Goal: Task Accomplishment & Management: Manage account settings

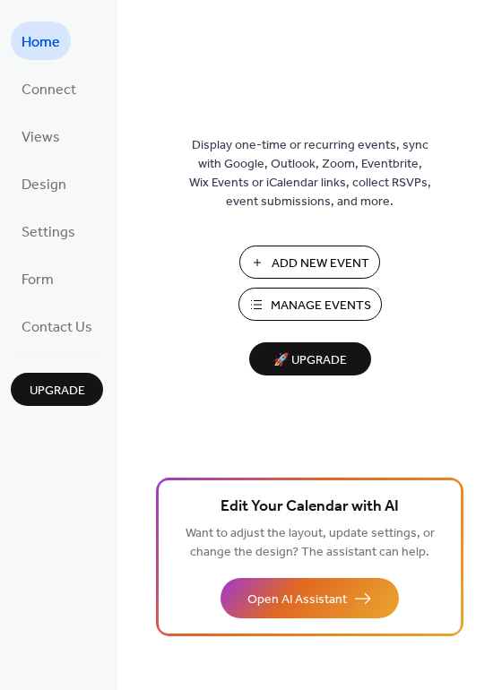
click at [282, 306] on span "Manage Events" at bounding box center [320, 305] width 100 height 19
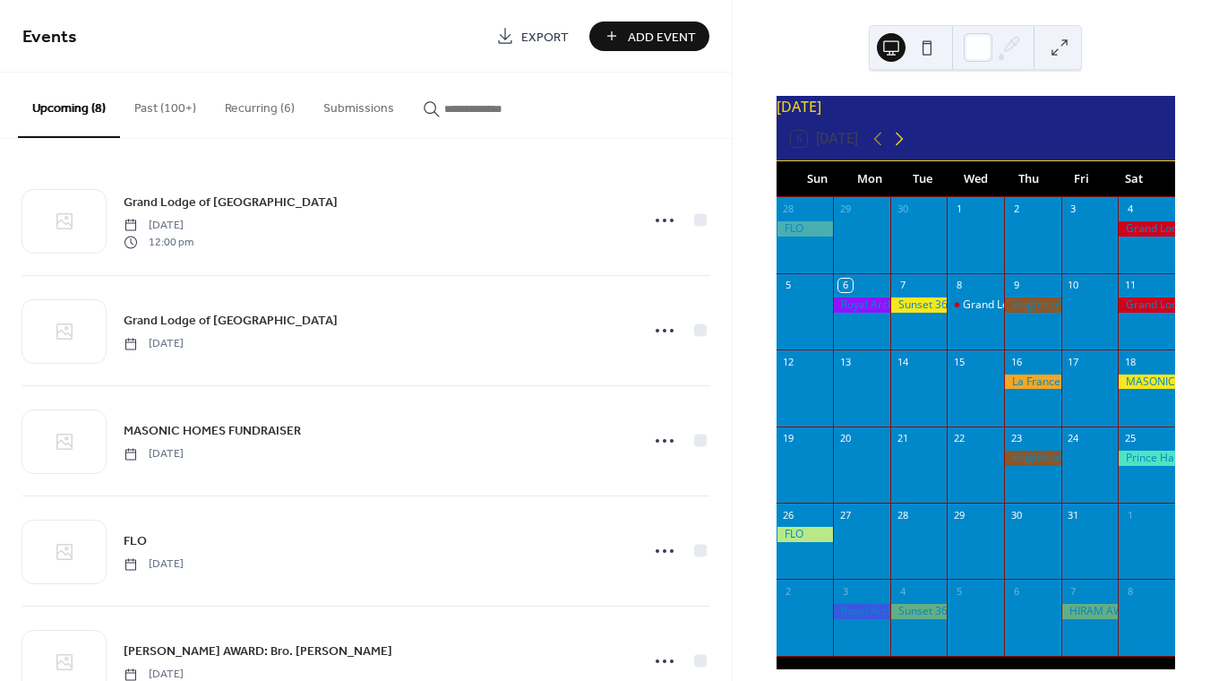
click at [907, 150] on icon at bounding box center [898, 138] width 21 height 21
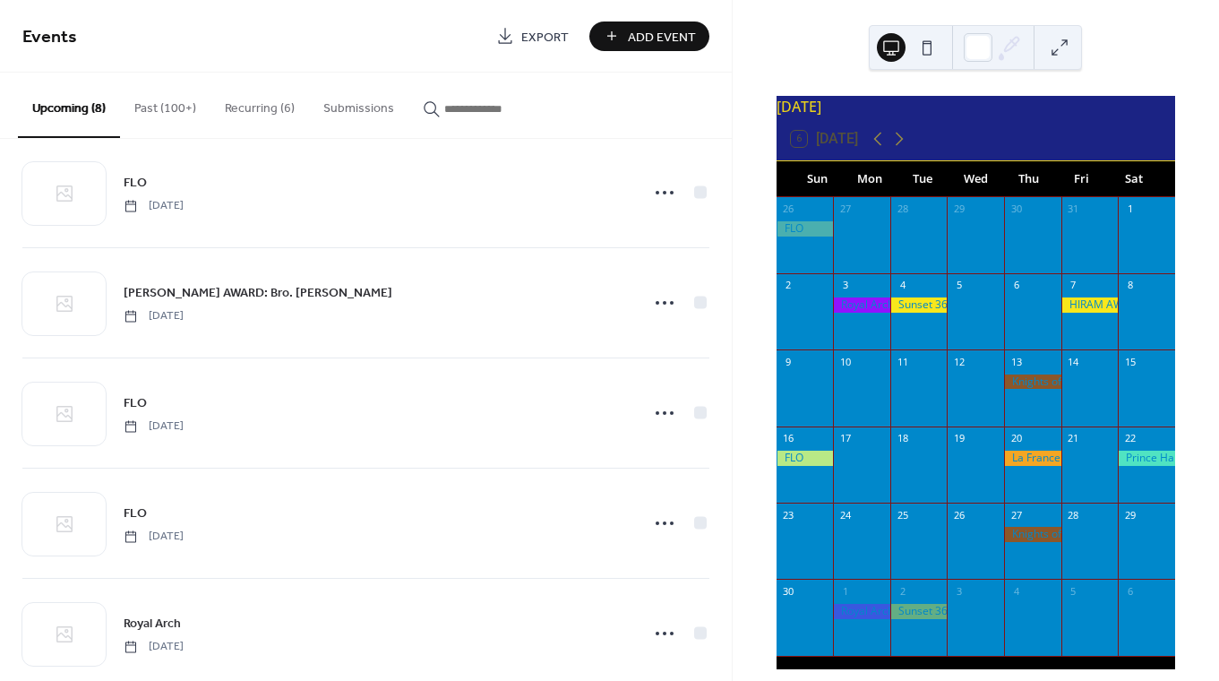
scroll to position [392, 0]
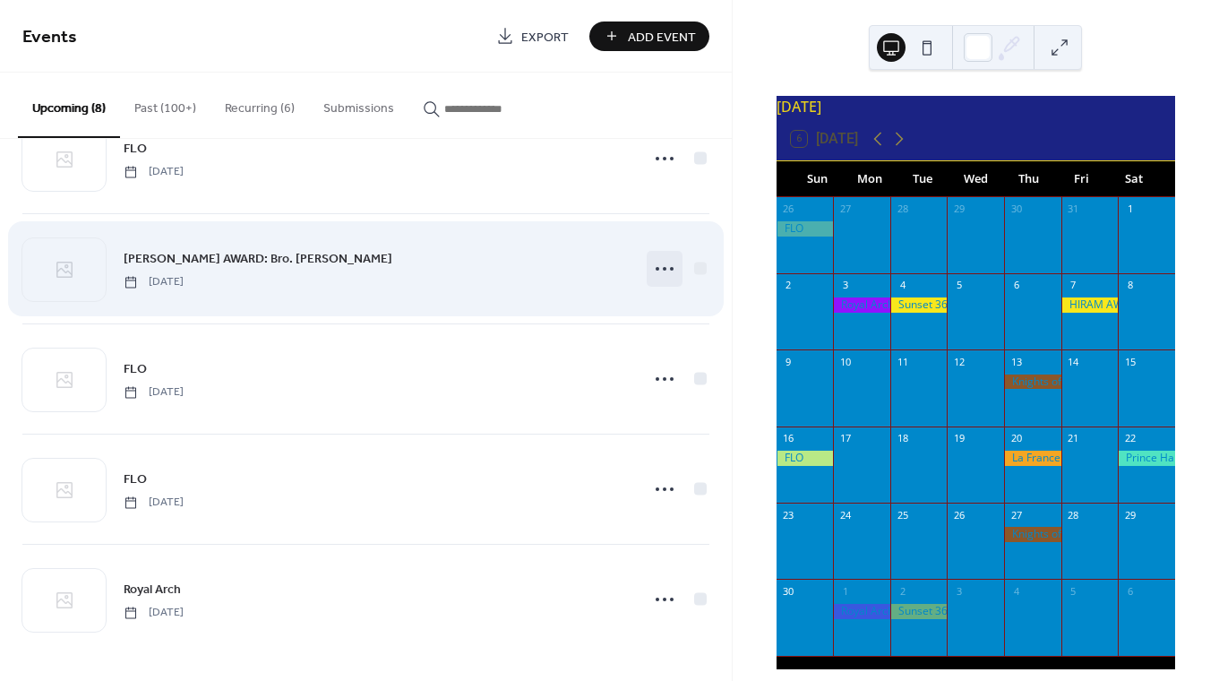
click at [657, 273] on icon at bounding box center [664, 268] width 29 height 29
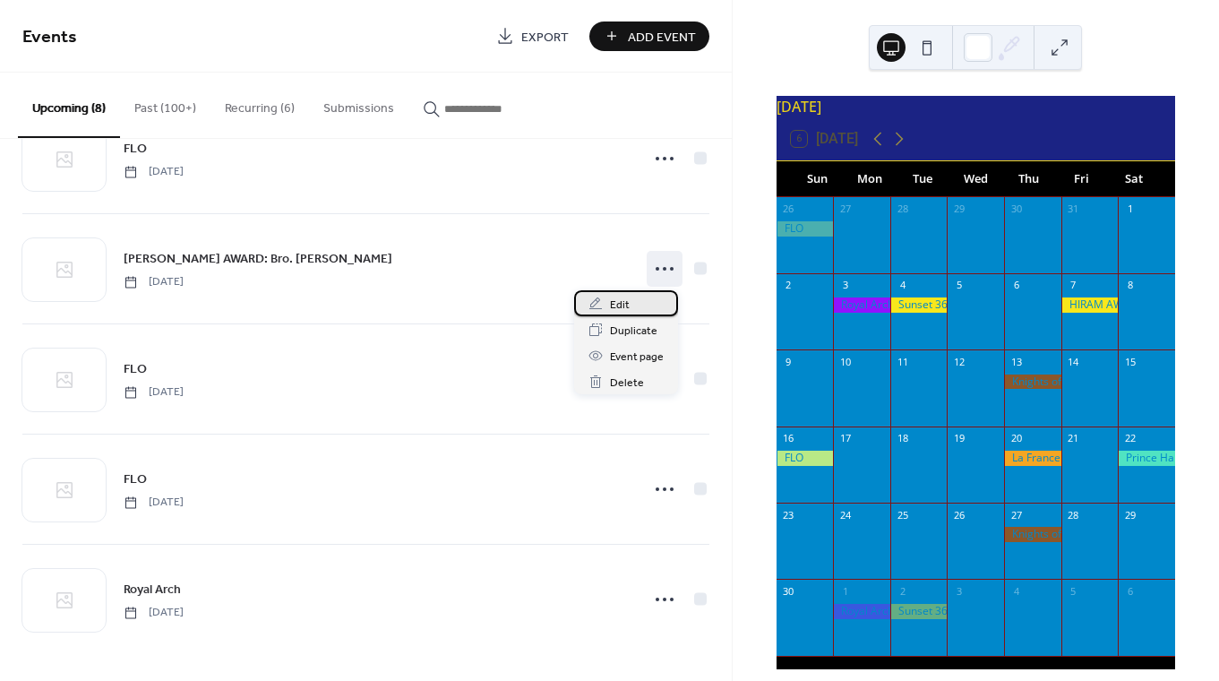
click at [636, 305] on div "Edit" at bounding box center [626, 303] width 104 height 26
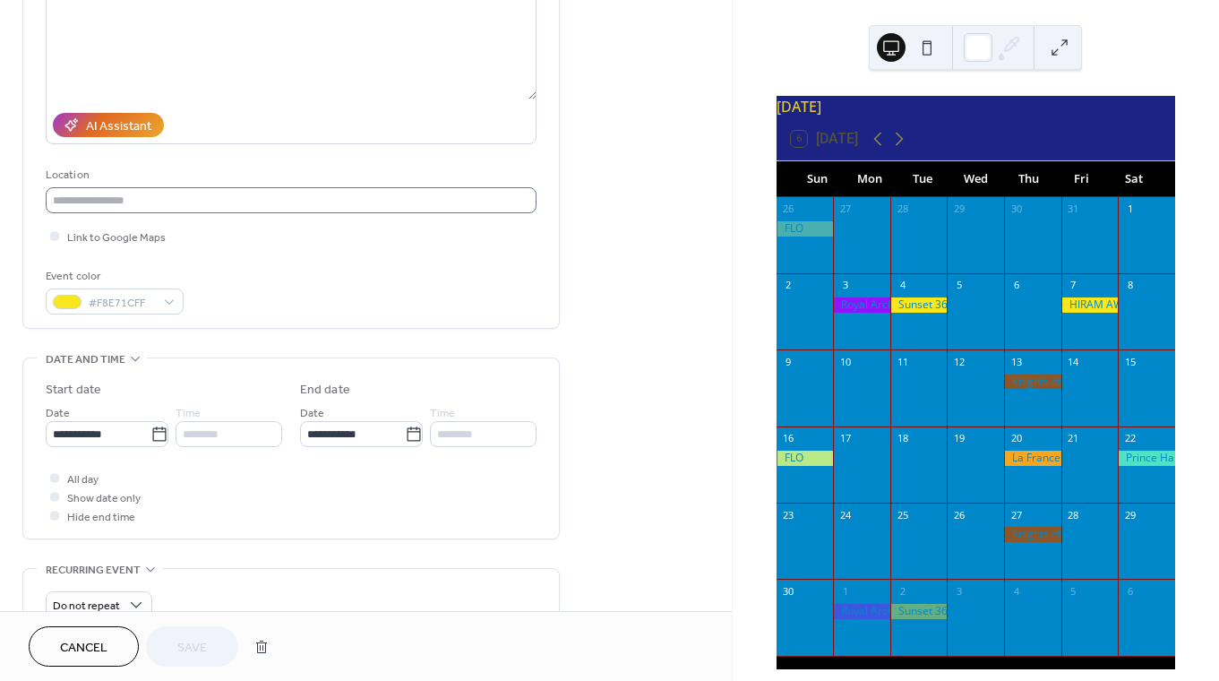
scroll to position [270, 0]
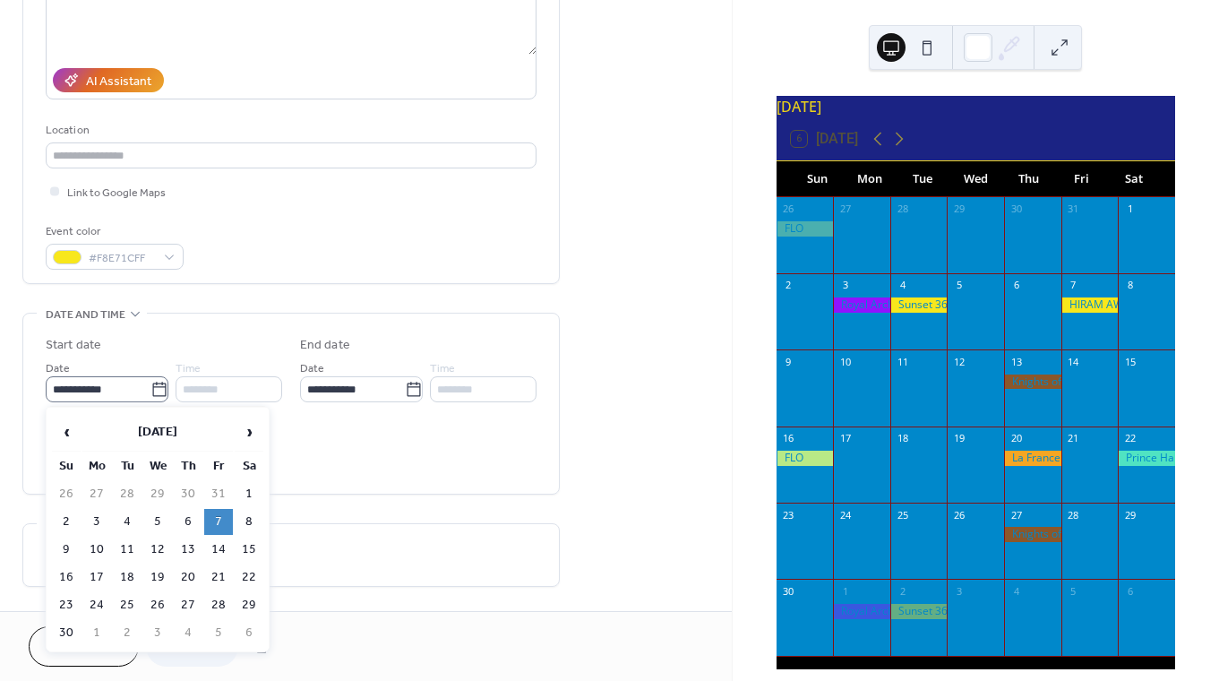
click at [152, 386] on icon at bounding box center [158, 389] width 13 height 14
click at [150, 386] on input "**********" at bounding box center [98, 389] width 105 height 26
click at [244, 511] on td "8" at bounding box center [249, 522] width 29 height 26
type input "**********"
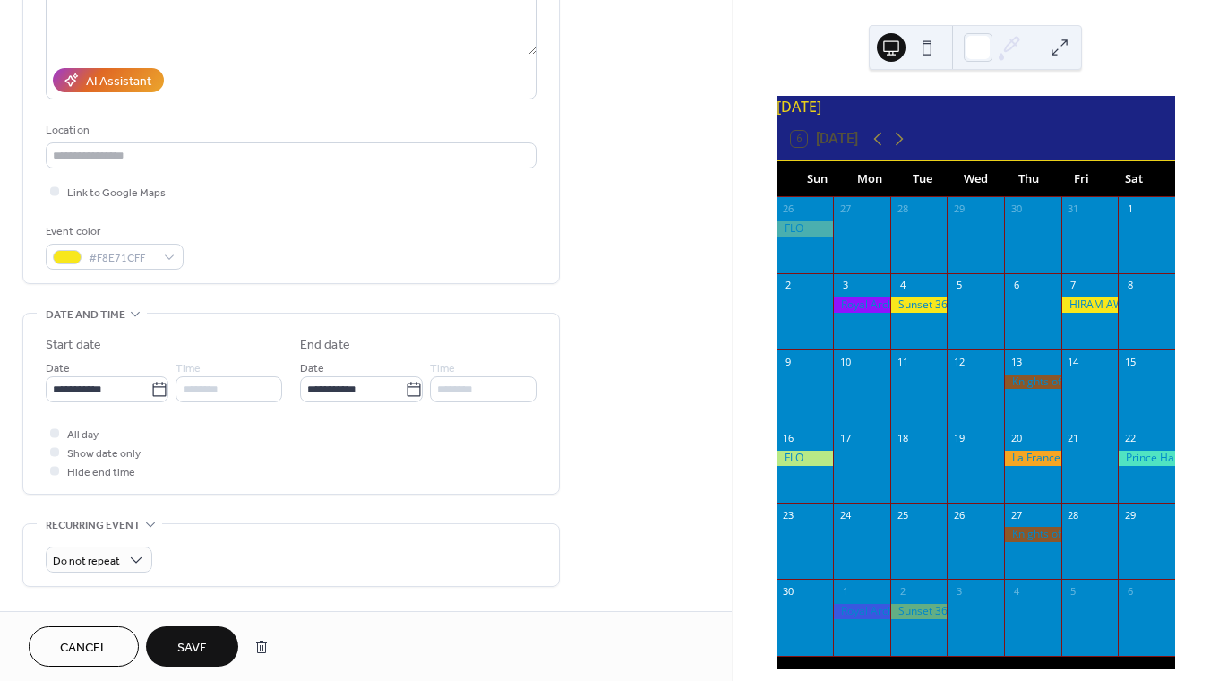
click at [199, 626] on button "Save" at bounding box center [192, 646] width 92 height 40
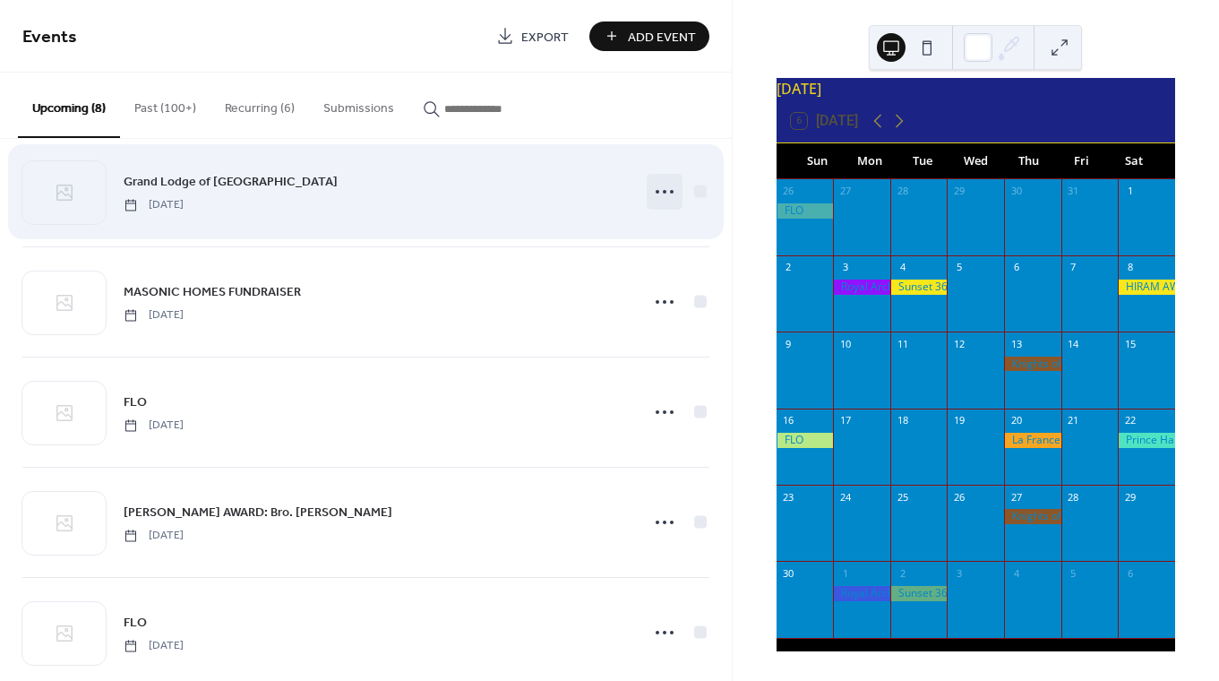
scroll to position [392, 0]
